Goal: Use online tool/utility: Utilize a website feature to perform a specific function

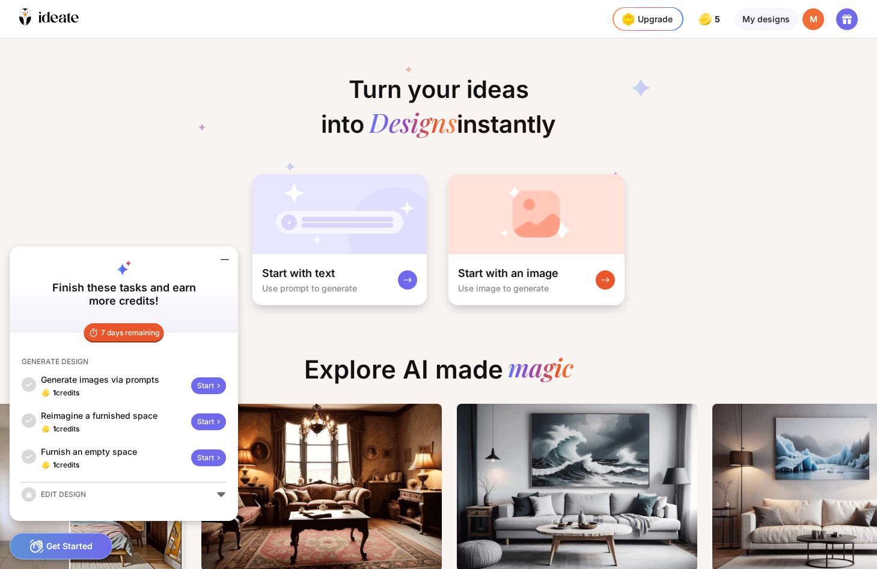
click at [223, 260] on icon at bounding box center [224, 260] width 7 height 0
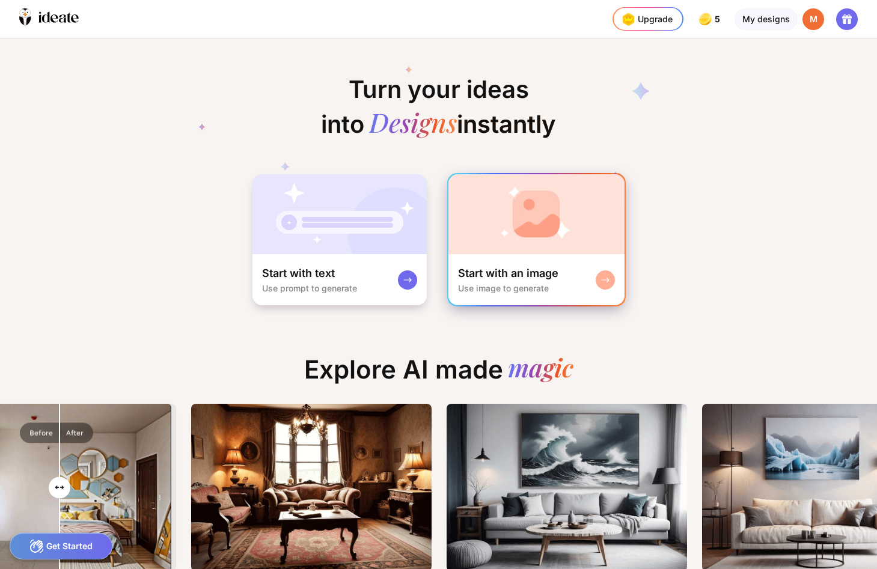
click at [609, 276] on rect at bounding box center [605, 280] width 10 height 10
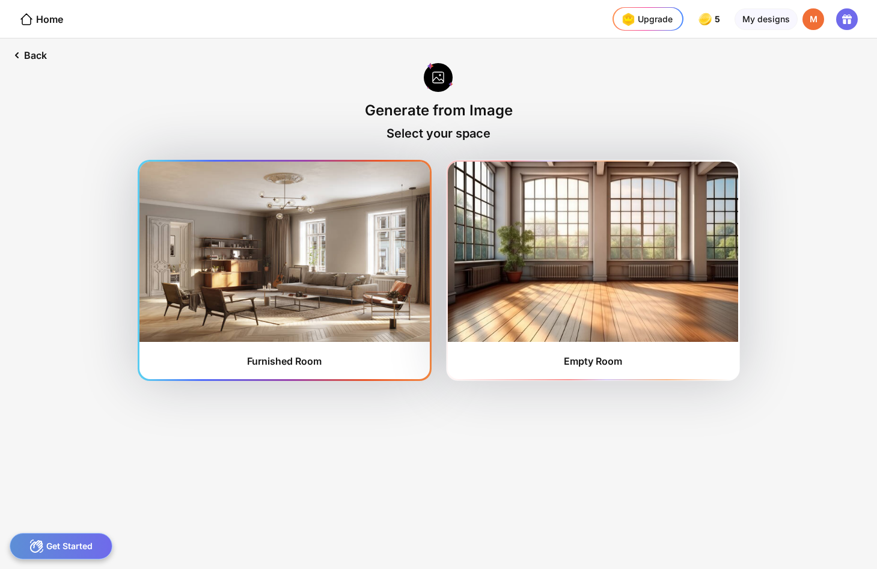
click at [293, 229] on img at bounding box center [284, 252] width 290 height 180
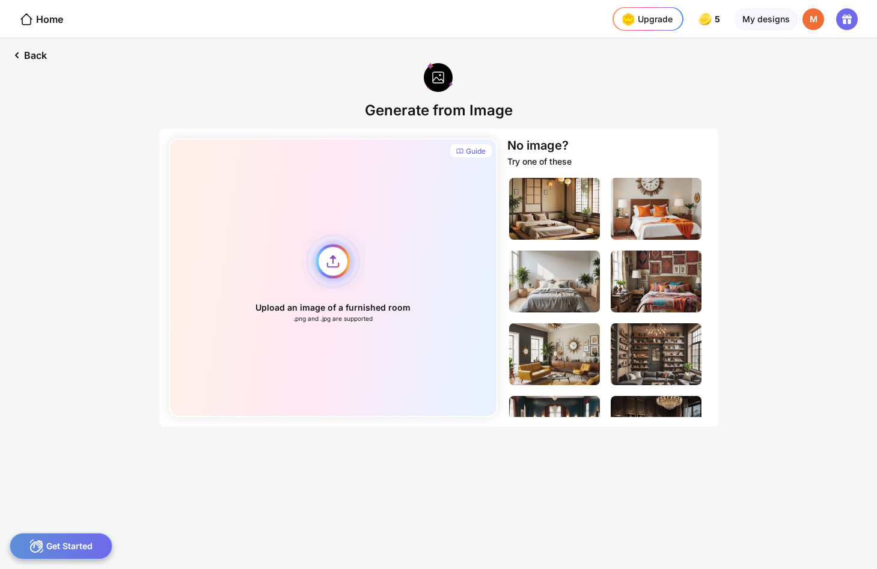
click at [341, 266] on div "Upload an image of a furnished room .png and .jpg are supported" at bounding box center [333, 277] width 329 height 279
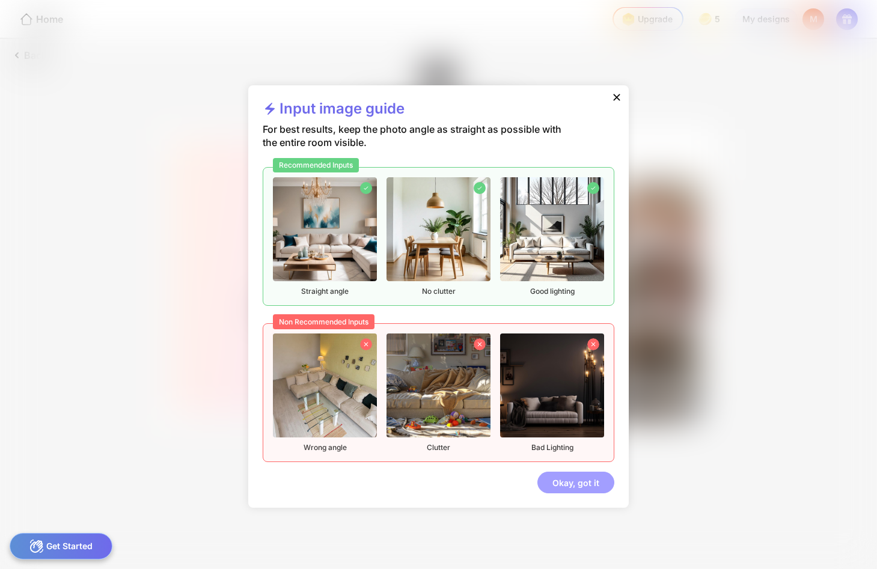
click at [590, 485] on div "Okay, got it" at bounding box center [575, 483] width 77 height 22
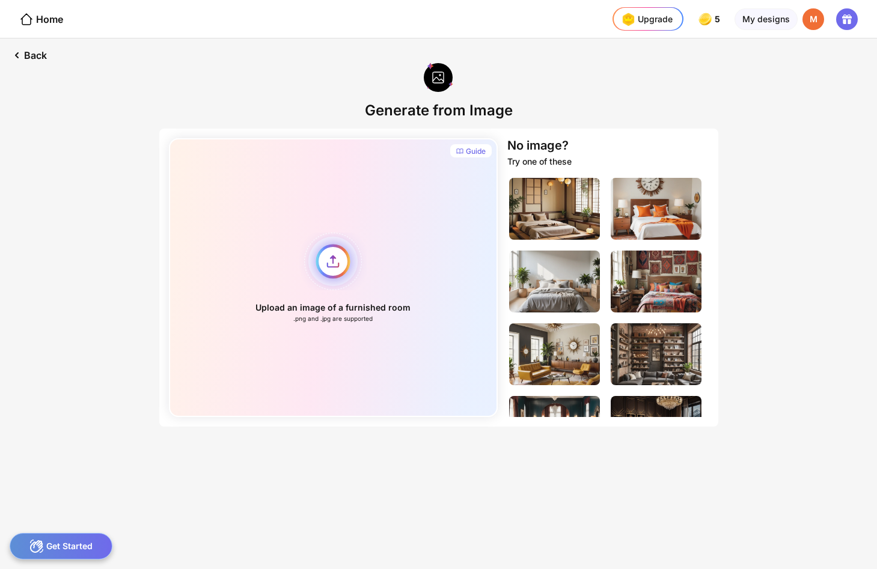
click at [323, 254] on div "Upload an image of a furnished room .png and .jpg are supported" at bounding box center [333, 277] width 329 height 279
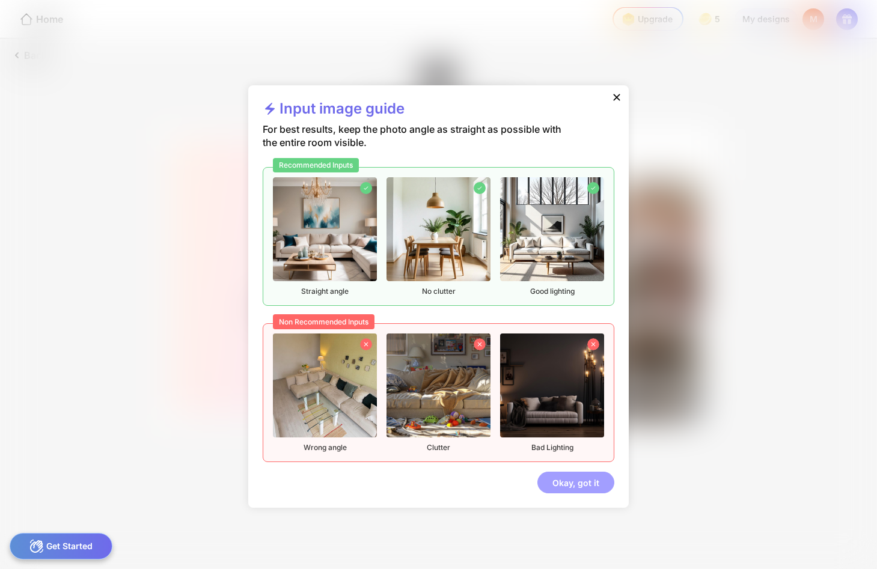
click at [569, 481] on div "Okay, got it" at bounding box center [575, 483] width 77 height 22
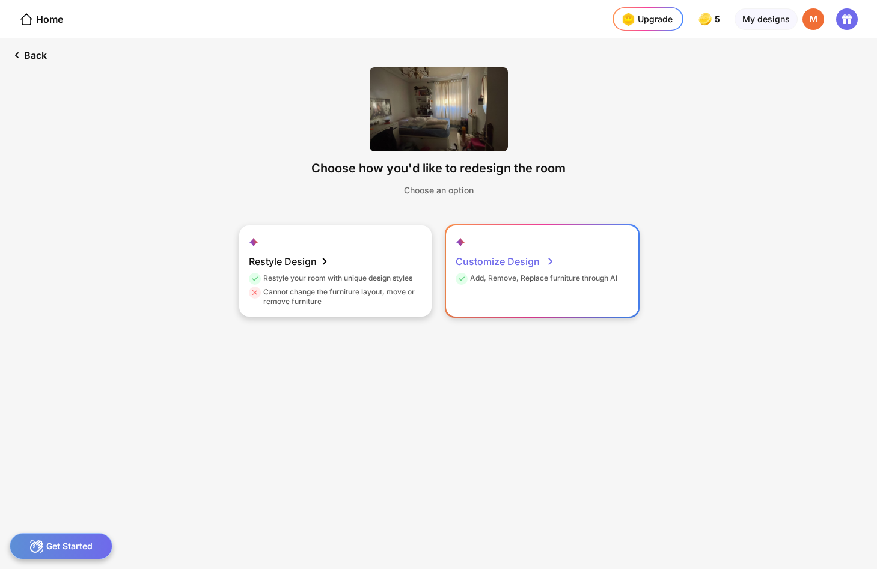
click at [519, 259] on div "Customize Design" at bounding box center [505, 261] width 100 height 24
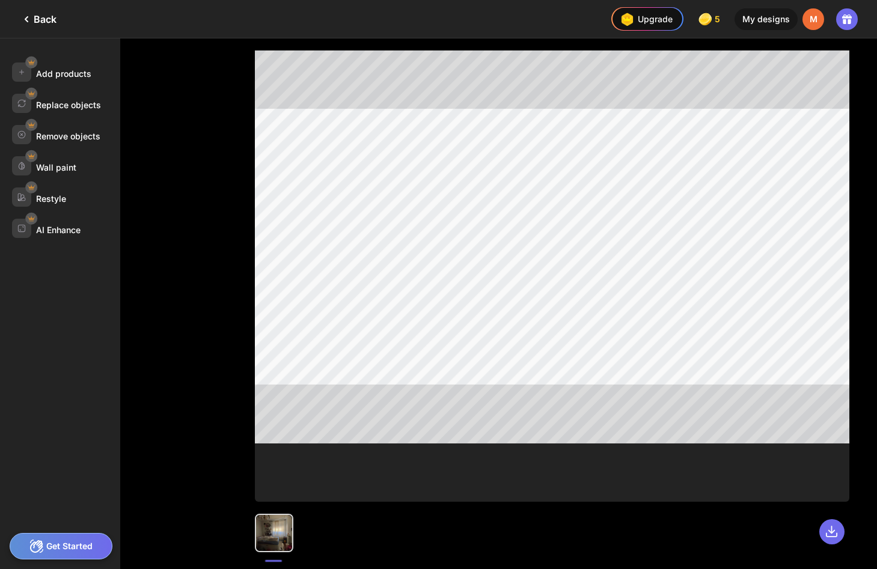
click at [81, 540] on div "Get Started" at bounding box center [61, 546] width 103 height 26
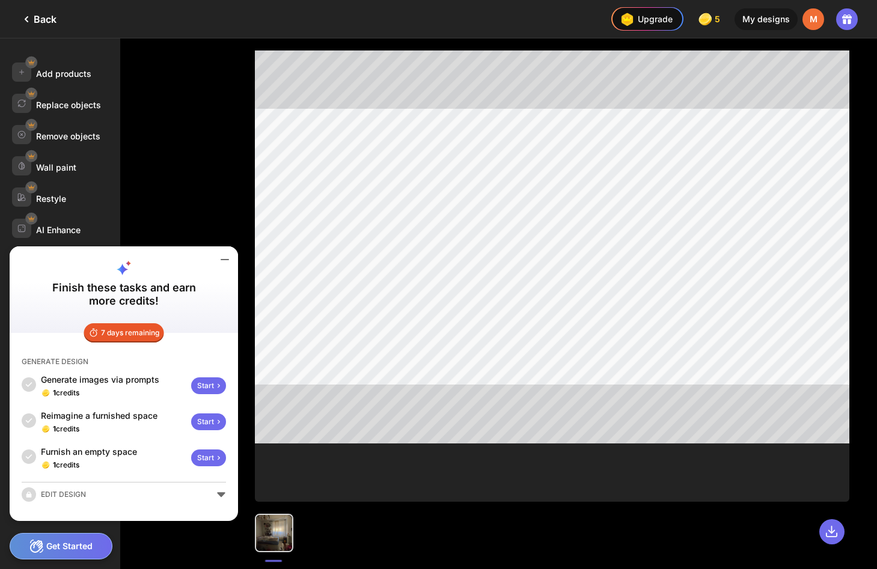
click at [222, 257] on icon at bounding box center [225, 259] width 14 height 14
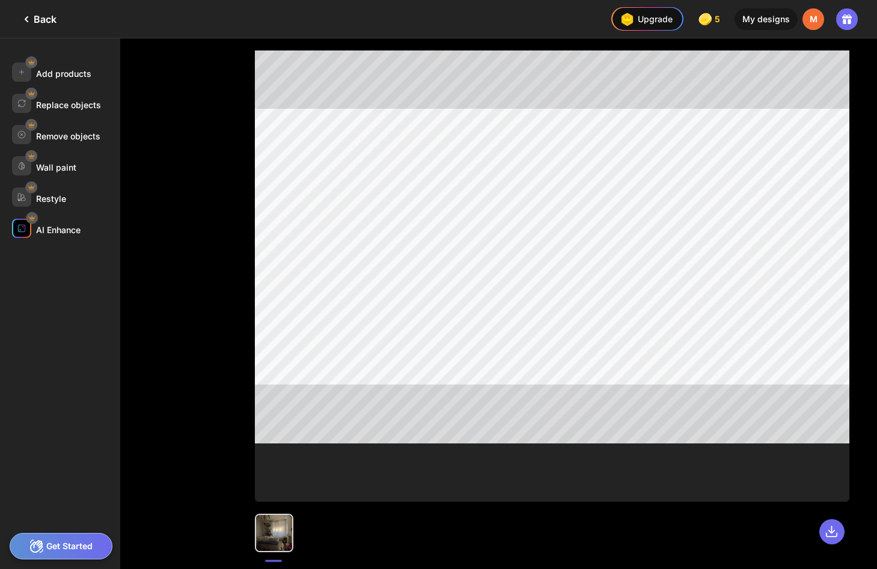
click at [28, 233] on div at bounding box center [21, 228] width 19 height 19
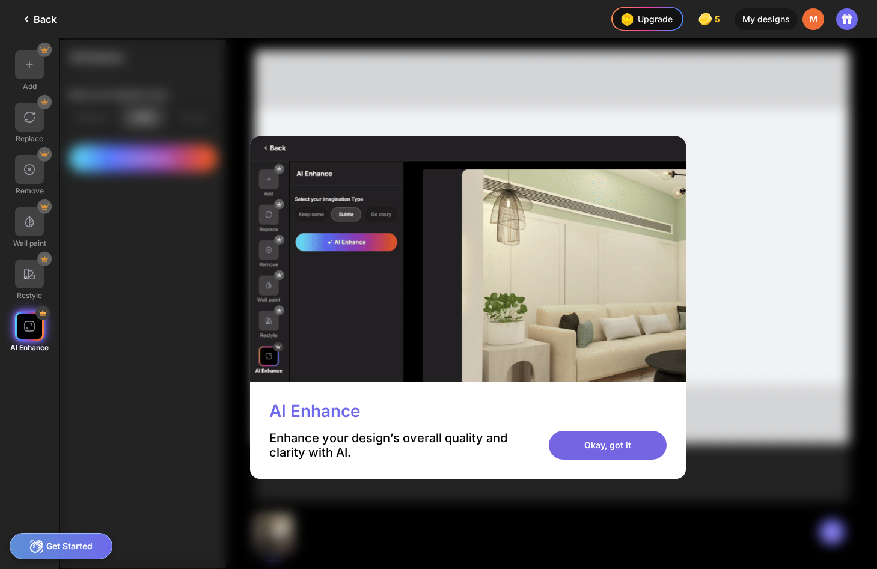
click at [621, 446] on div "Okay, got it" at bounding box center [608, 445] width 118 height 29
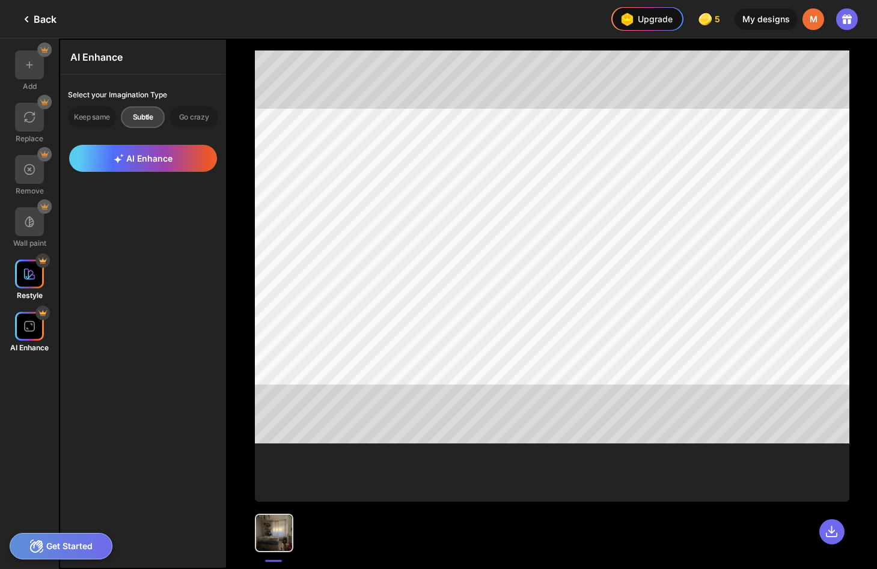
click at [34, 267] on div at bounding box center [29, 274] width 29 height 29
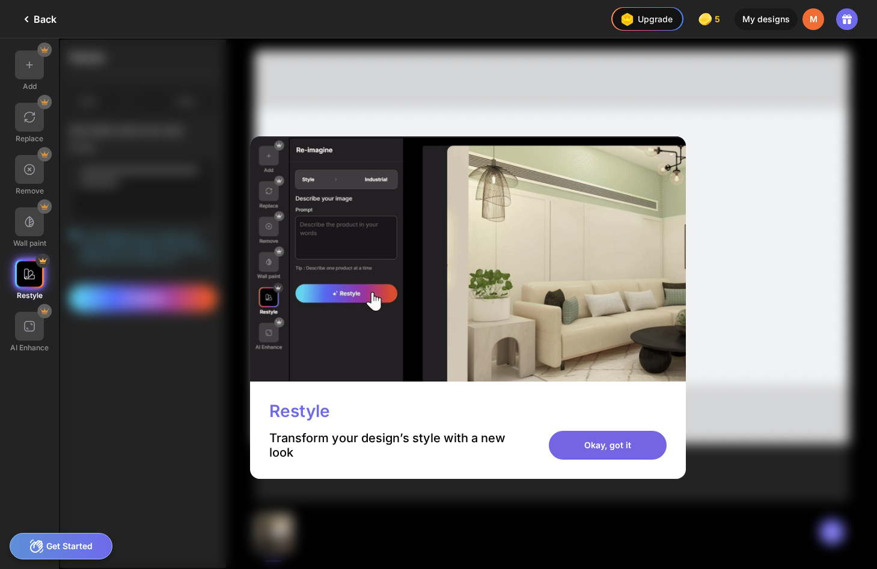
click at [593, 446] on div "Okay, got it" at bounding box center [608, 445] width 118 height 29
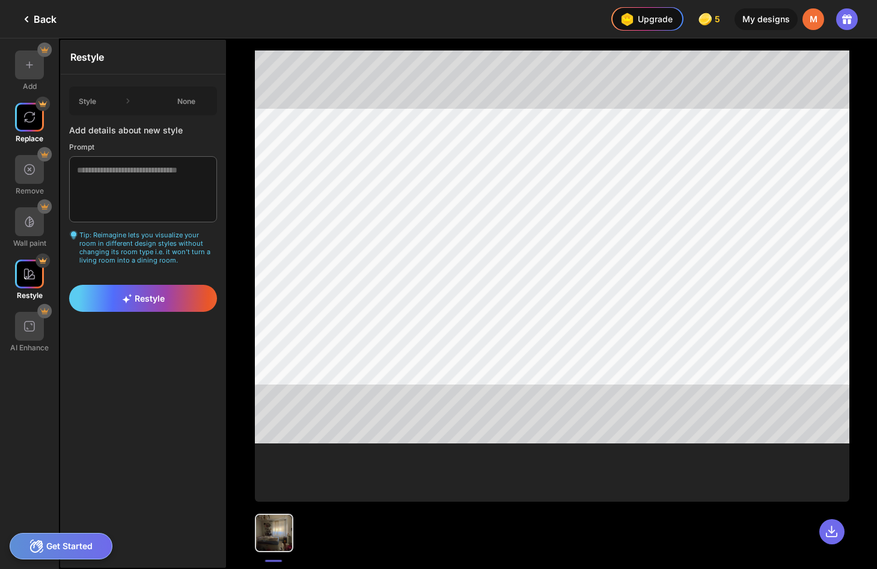
click at [29, 133] on div "Replace" at bounding box center [29, 123] width 59 height 40
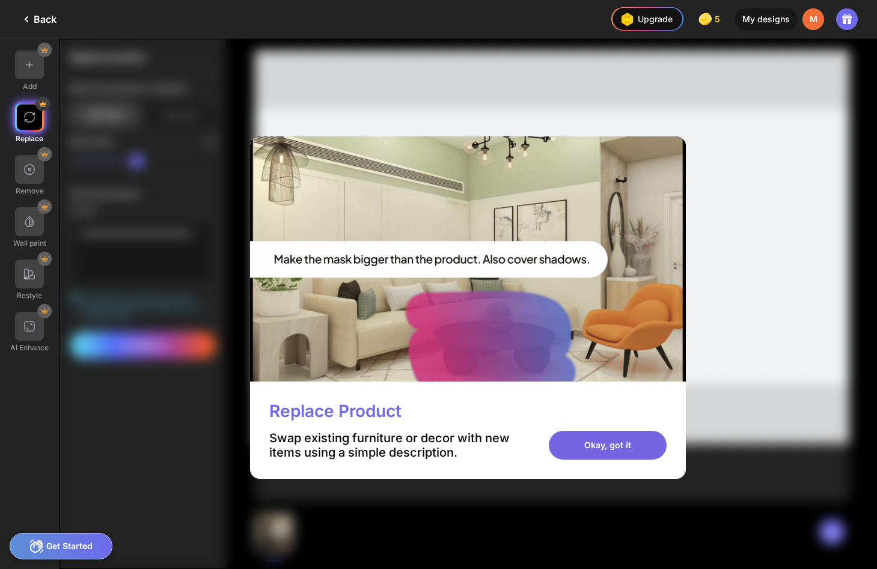
click at [621, 437] on div "Okay, got it" at bounding box center [608, 445] width 118 height 29
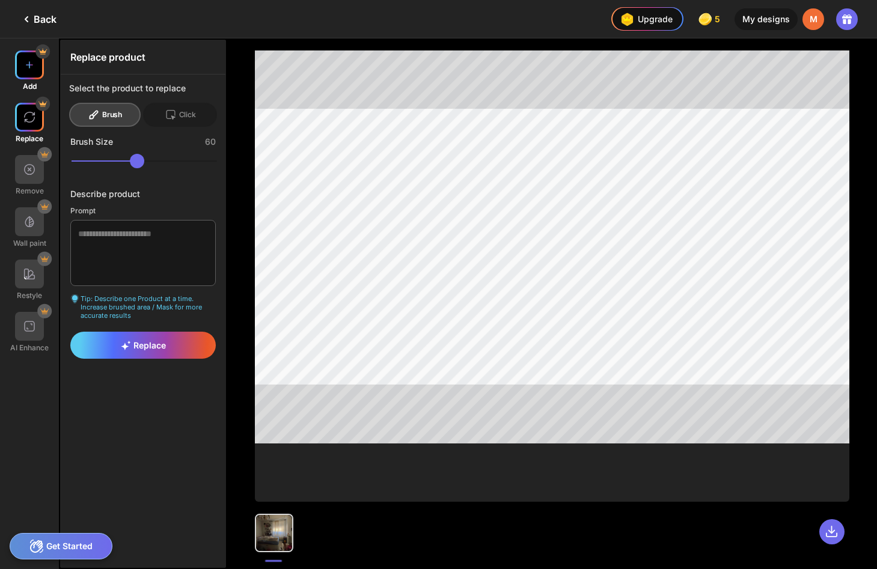
click at [37, 67] on div at bounding box center [29, 64] width 29 height 29
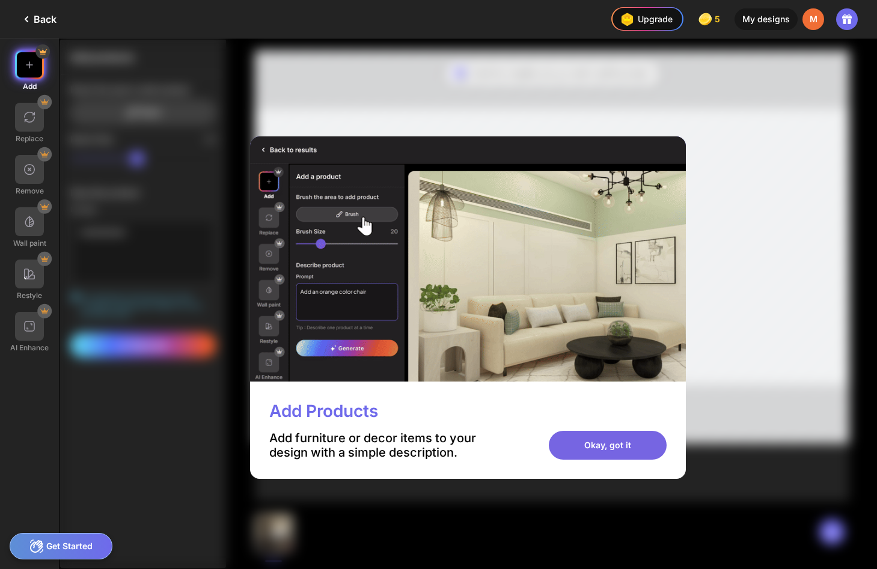
click at [585, 445] on div "Okay, got it" at bounding box center [608, 445] width 118 height 29
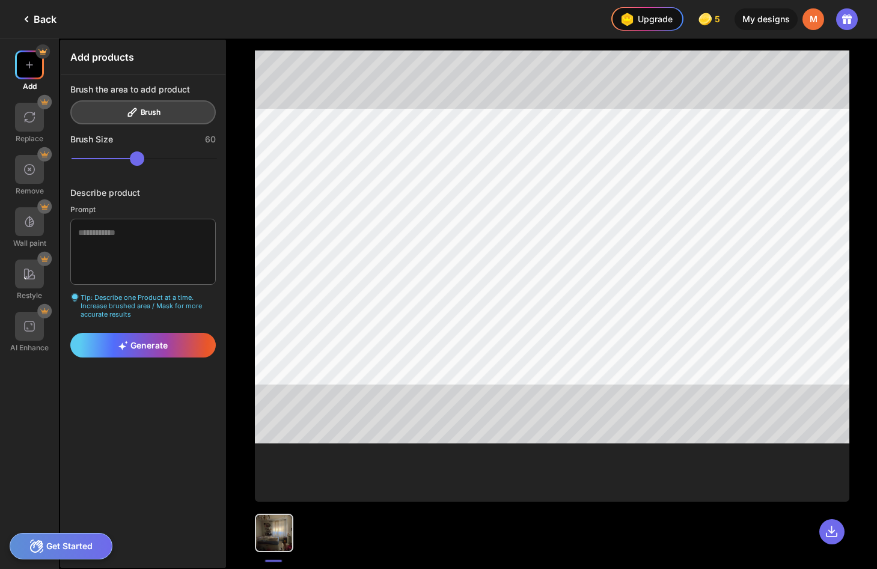
click at [35, 18] on div "Back" at bounding box center [37, 19] width 37 height 14
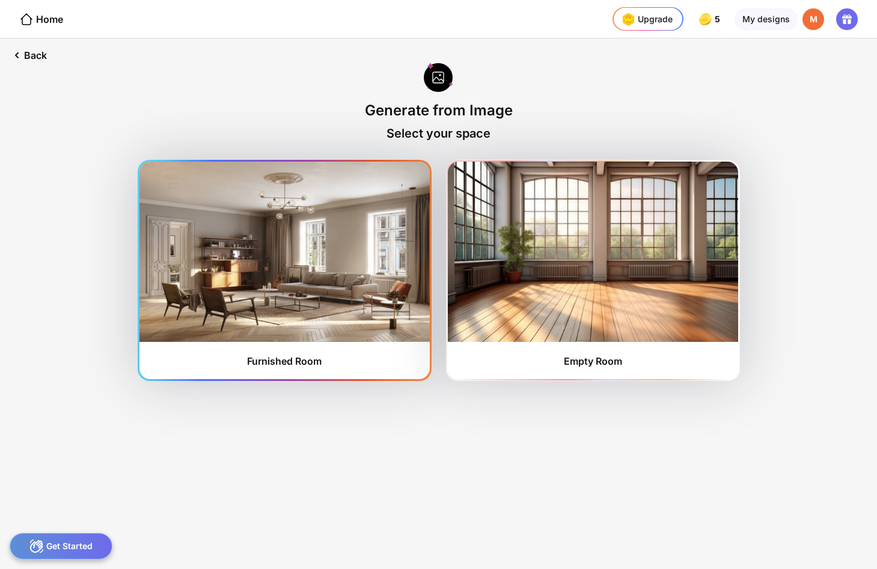
click at [336, 252] on img at bounding box center [284, 252] width 290 height 180
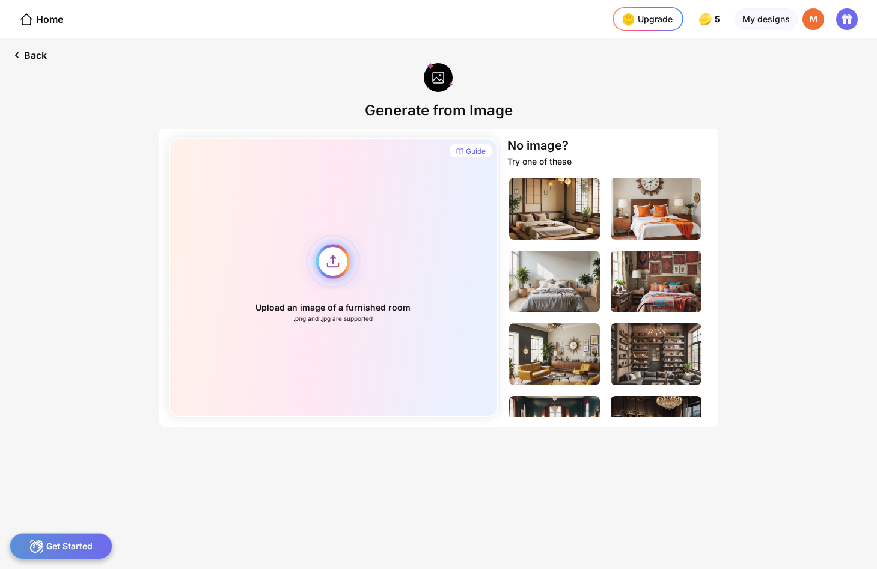
click at [335, 252] on div "Upload an image of a furnished room .png and .jpg are supported" at bounding box center [333, 277] width 329 height 279
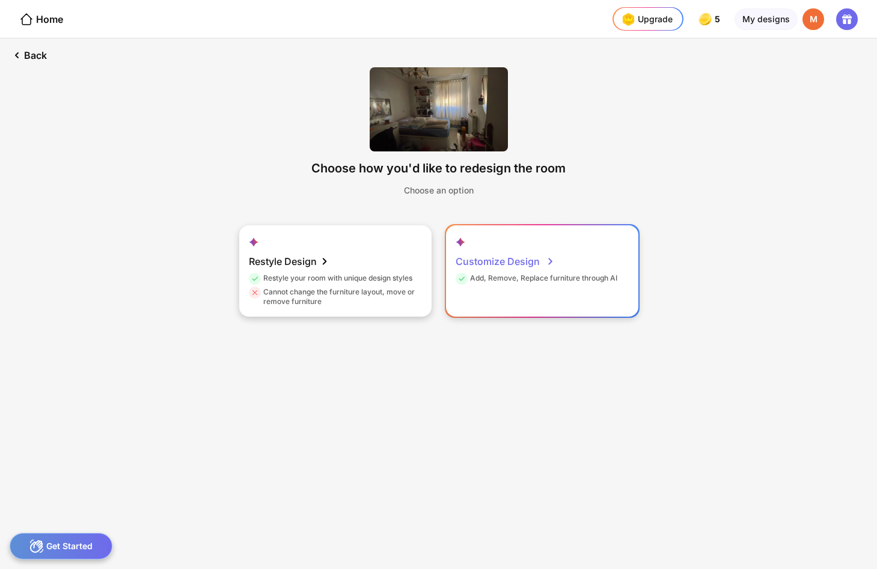
click at [523, 265] on div "Customize Design" at bounding box center [505, 261] width 100 height 24
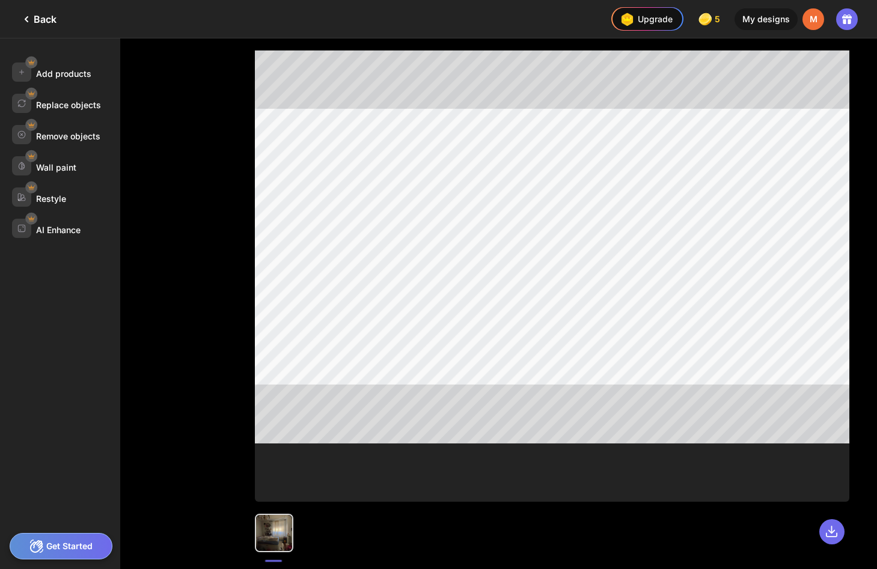
click at [35, 20] on div "Back" at bounding box center [37, 19] width 37 height 14
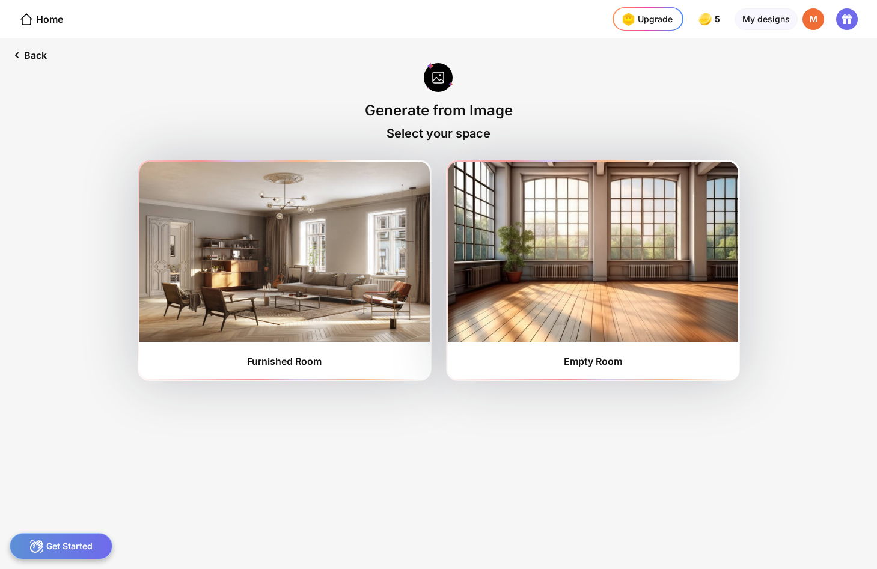
click at [35, 20] on div "Home" at bounding box center [41, 19] width 44 height 14
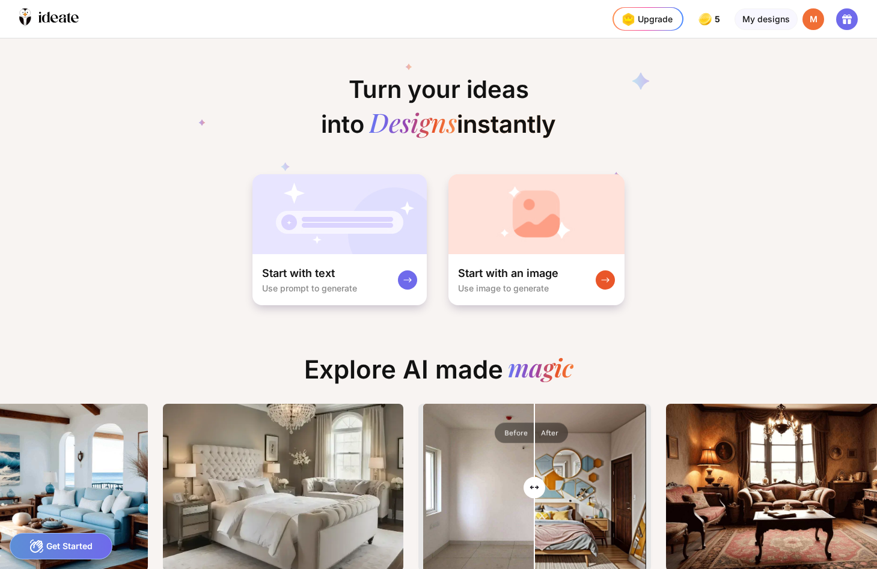
scroll to position [0, 2]
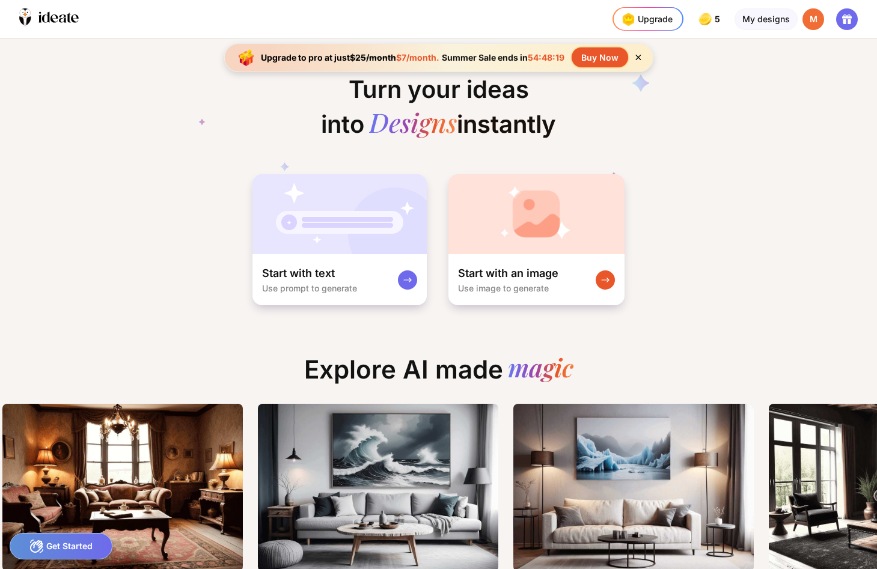
click at [636, 55] on icon at bounding box center [638, 57] width 10 height 10
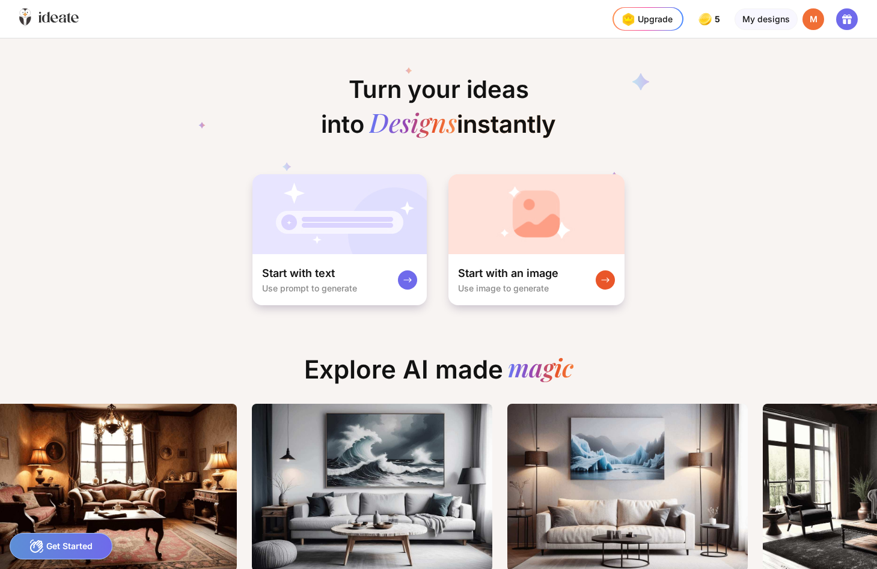
click at [73, 13] on icon at bounding box center [48, 17] width 59 height 19
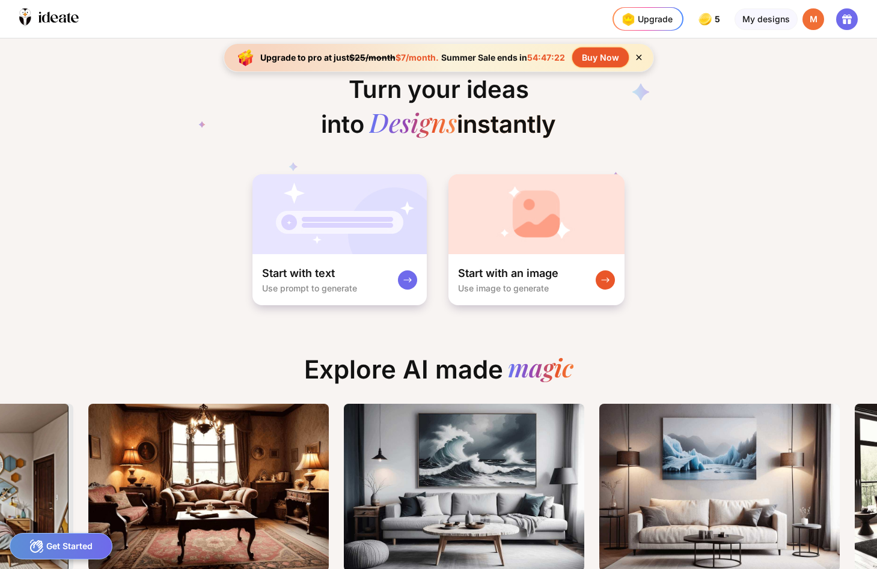
scroll to position [0, 4]
